Goal: Task Accomplishment & Management: Manage account settings

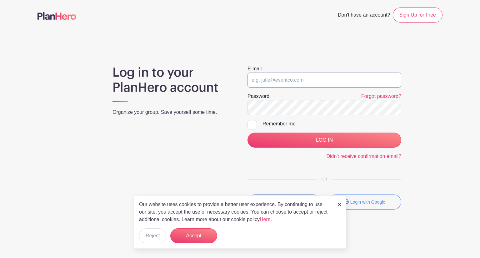
click at [309, 76] on input "email" at bounding box center [325, 80] width 154 height 15
type input "[PERSON_NAME][EMAIL_ADDRESS][DOMAIN_NAME]"
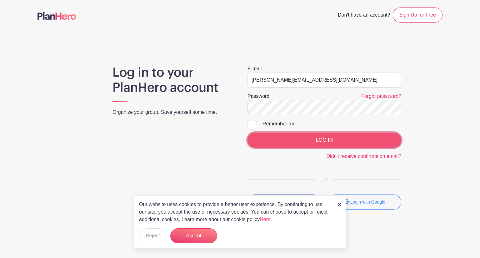
click at [322, 139] on input "LOG IN" at bounding box center [325, 140] width 154 height 15
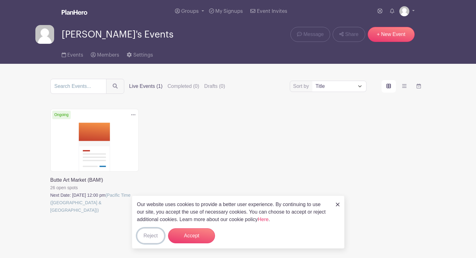
click at [149, 235] on button "Reject" at bounding box center [150, 235] width 27 height 15
click at [160, 234] on form "Reject" at bounding box center [150, 235] width 27 height 15
click at [337, 204] on div "Delete Event Are you sure? This event has signups associated with it. All signu…" at bounding box center [238, 170] width 383 height 123
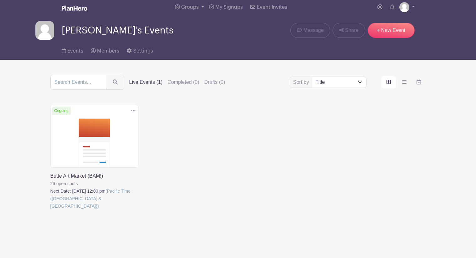
scroll to position [5, 0]
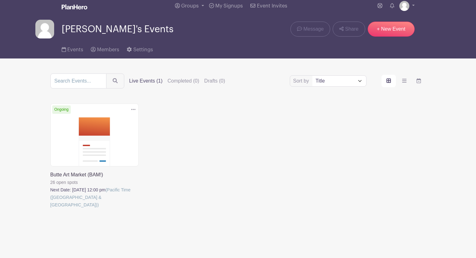
click at [50, 209] on link at bounding box center [50, 209] width 0 height 0
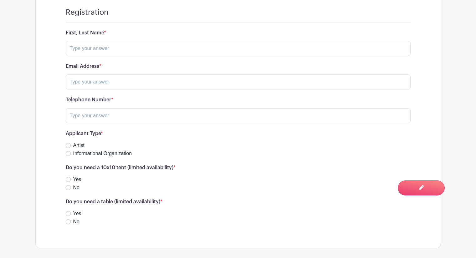
scroll to position [604, 0]
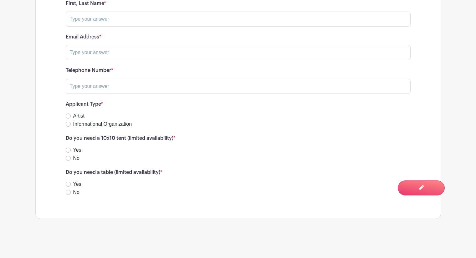
click at [279, 194] on div "No" at bounding box center [238, 193] width 345 height 8
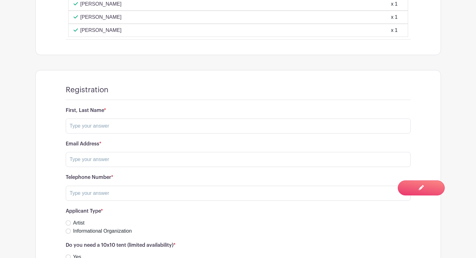
scroll to position [322, 0]
